Goal: Transaction & Acquisition: Purchase product/service

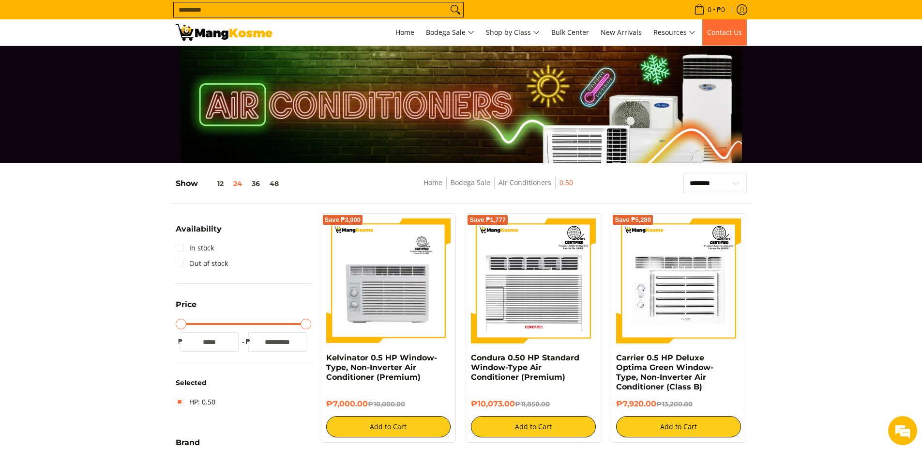
click at [730, 35] on span "Contact Us" at bounding box center [724, 32] width 35 height 9
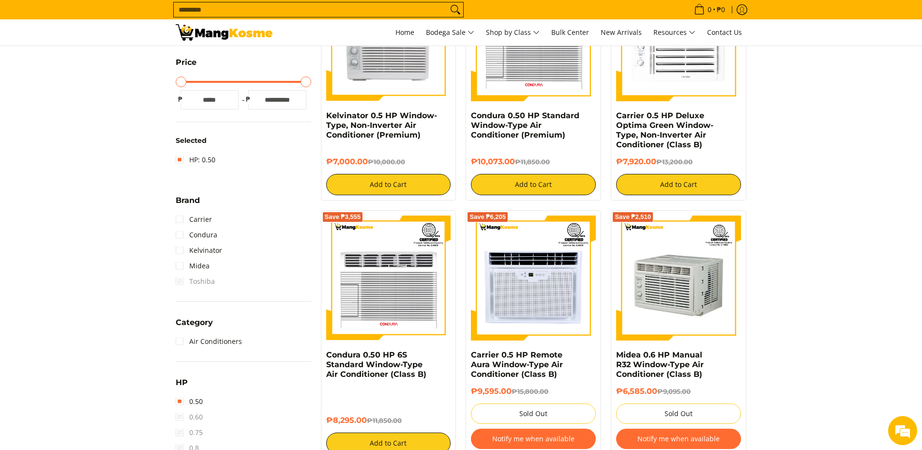
scroll to position [97, 0]
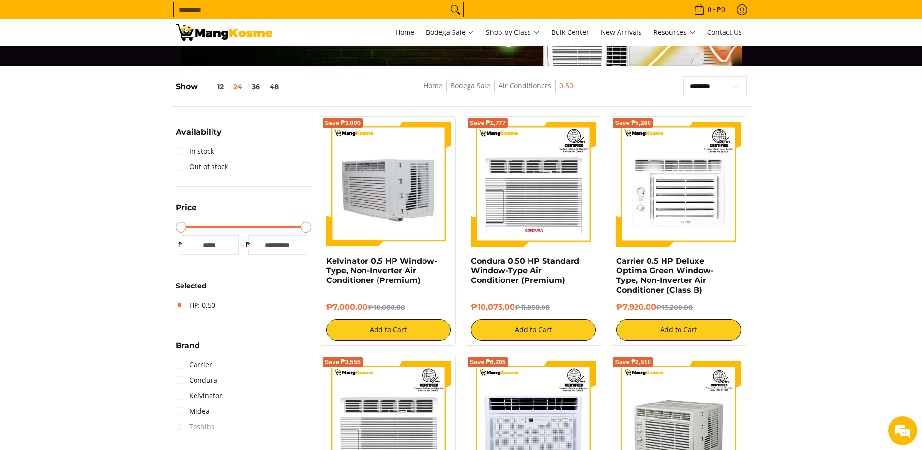
click at [392, 205] on img at bounding box center [388, 184] width 125 height 125
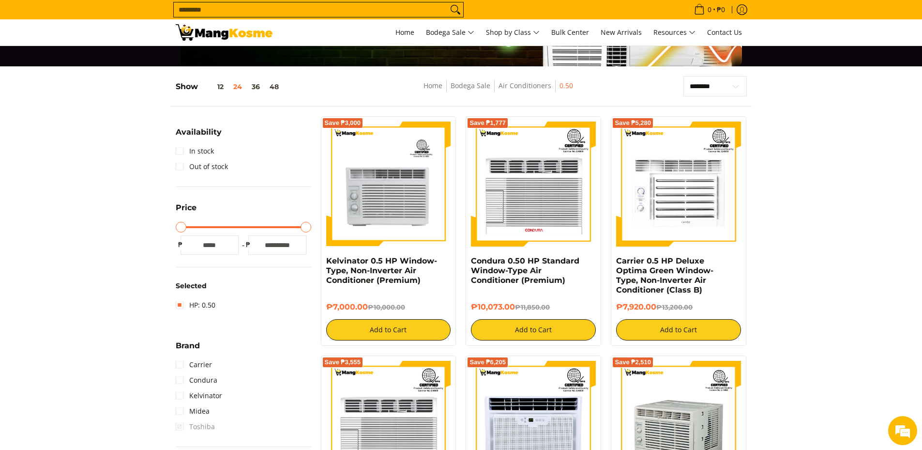
click at [680, 188] on img at bounding box center [678, 184] width 125 height 125
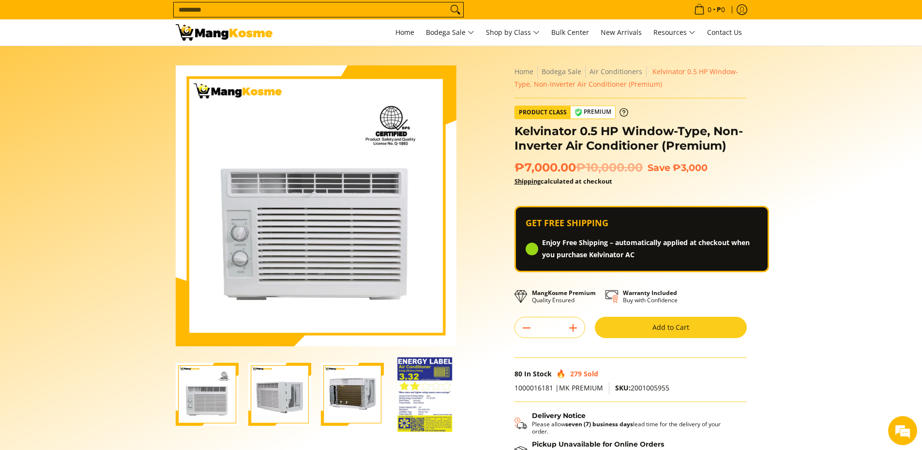
scroll to position [48, 0]
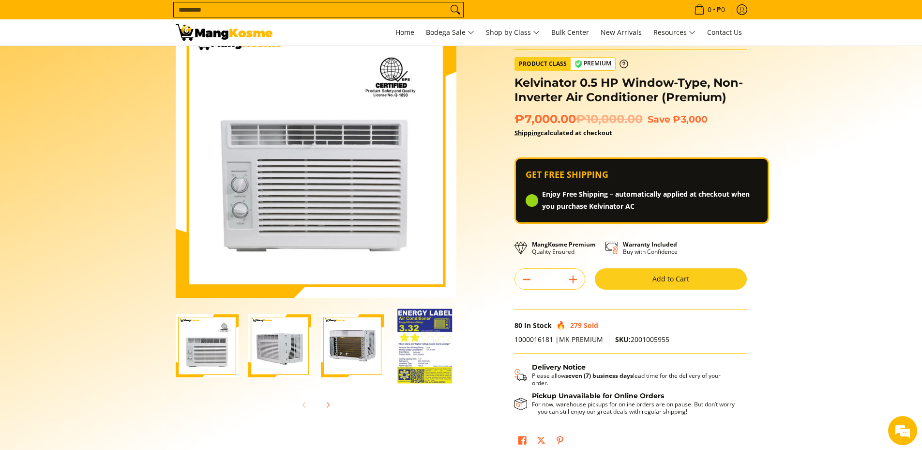
click at [405, 339] on img "Kelvinator 0.5 HP Window-Type, Non-Inverter Air Conditioner (Premium)-4" at bounding box center [424, 345] width 55 height 75
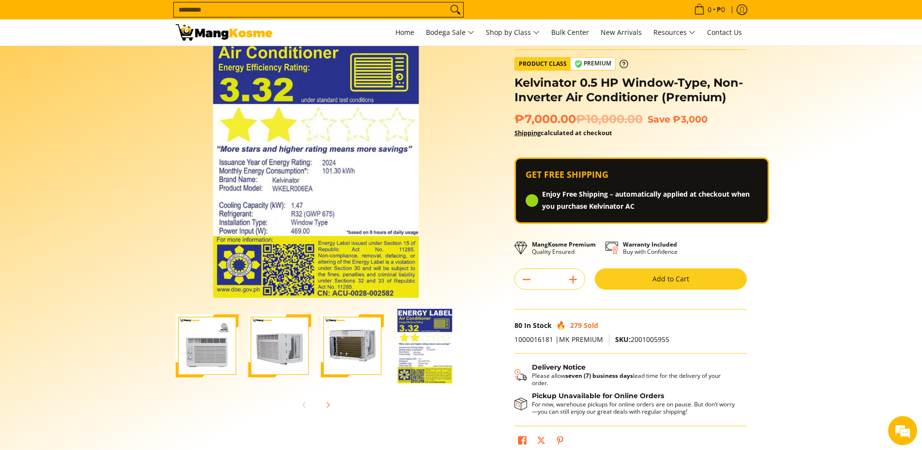
click at [275, 346] on img "Kelvinator 0.5 HP Window-Type, Non-Inverter Air Conditioner (Premium)-2" at bounding box center [279, 345] width 63 height 63
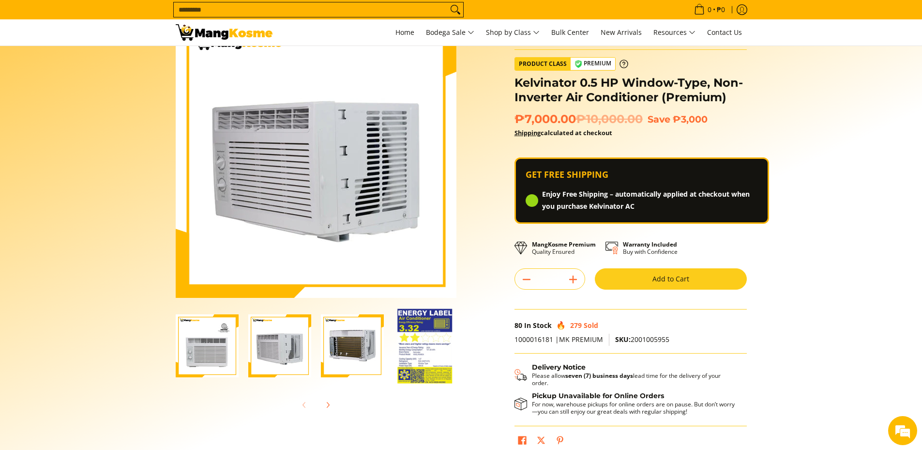
click at [327, 347] on img "Kelvinator 0.5 HP Window-Type, Non-Inverter Air Conditioner (Premium)-3" at bounding box center [352, 345] width 63 height 63
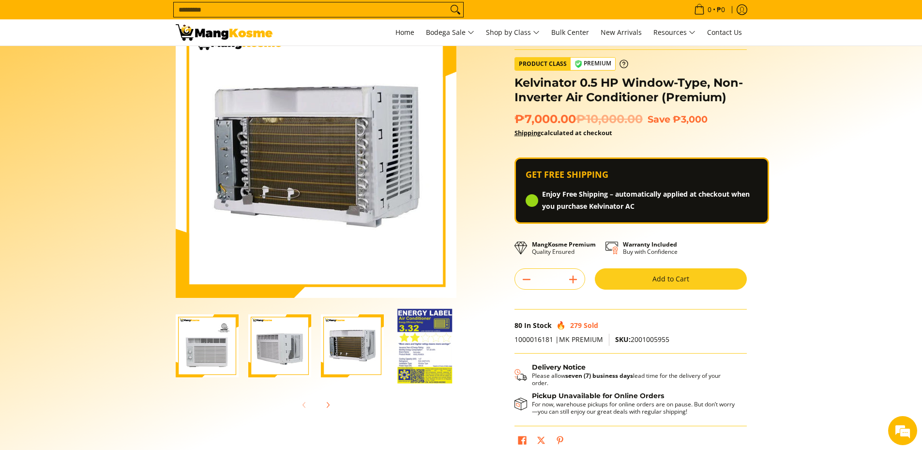
click at [264, 349] on img "Kelvinator 0.5 HP Window-Type, Non-Inverter Air Conditioner (Premium)-2" at bounding box center [279, 345] width 63 height 63
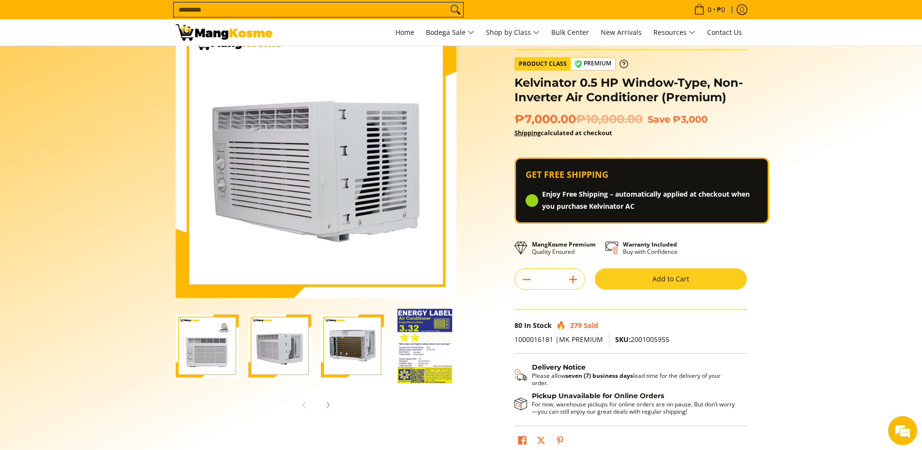
click at [183, 348] on img "kelvinator-.5hp-window-type-airconditioner-full-view-mang-kosme" at bounding box center [207, 345] width 63 height 63
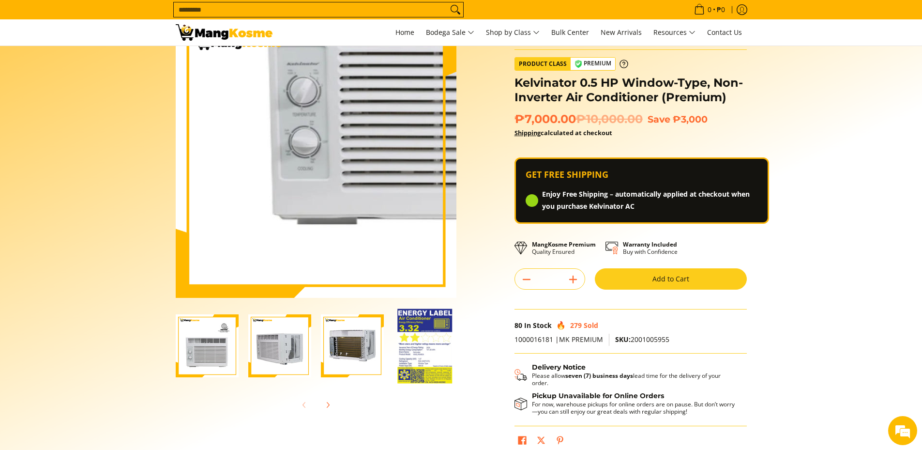
scroll to position [0, 0]
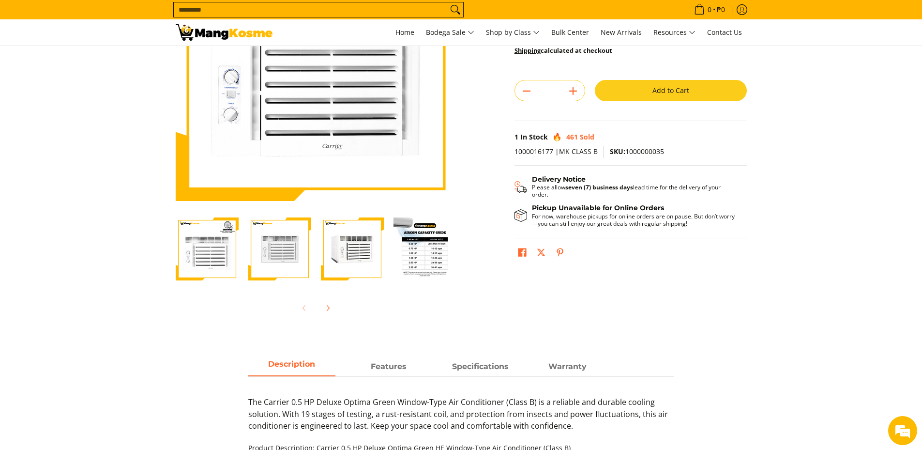
scroll to position [48, 0]
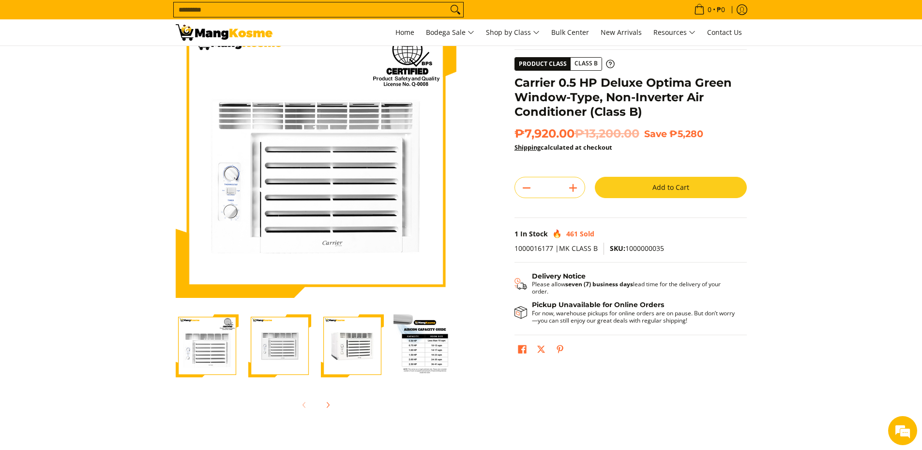
click at [662, 191] on button "Add to Cart" at bounding box center [671, 187] width 152 height 21
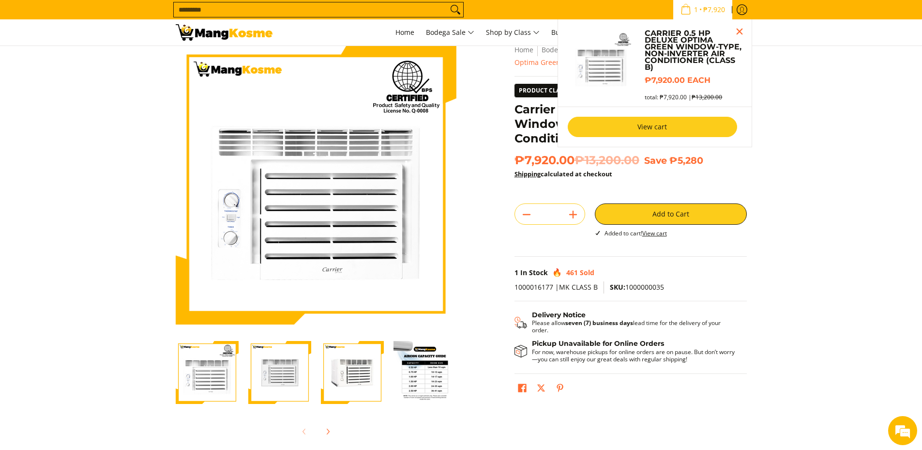
scroll to position [0, 0]
click at [691, 130] on link "View cart" at bounding box center [652, 127] width 169 height 20
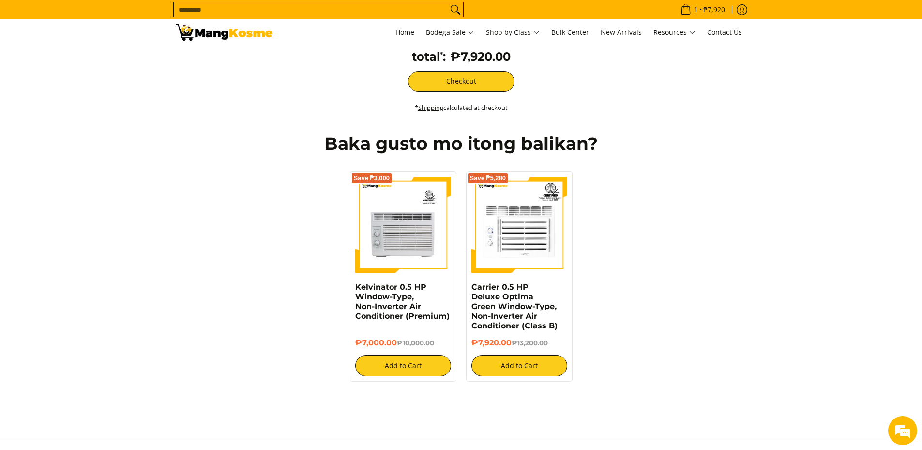
scroll to position [97, 0]
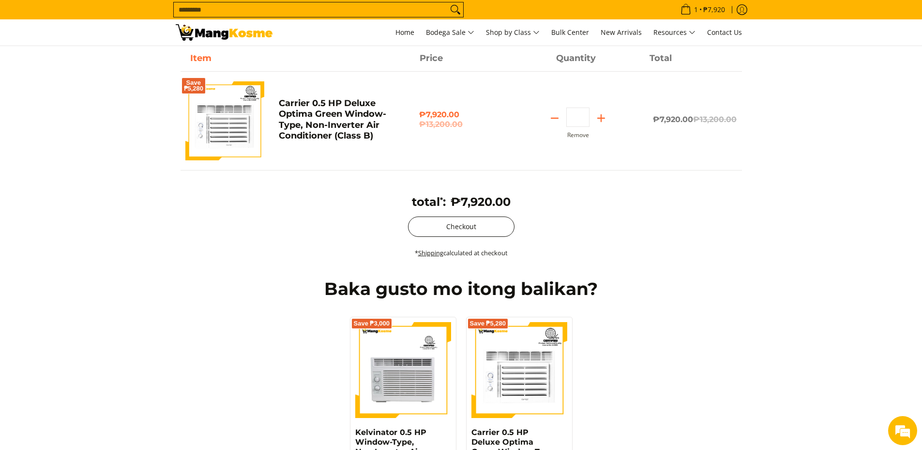
click at [468, 232] on button "Checkout" at bounding box center [461, 226] width 107 height 20
